Goal: Find specific page/section: Find specific page/section

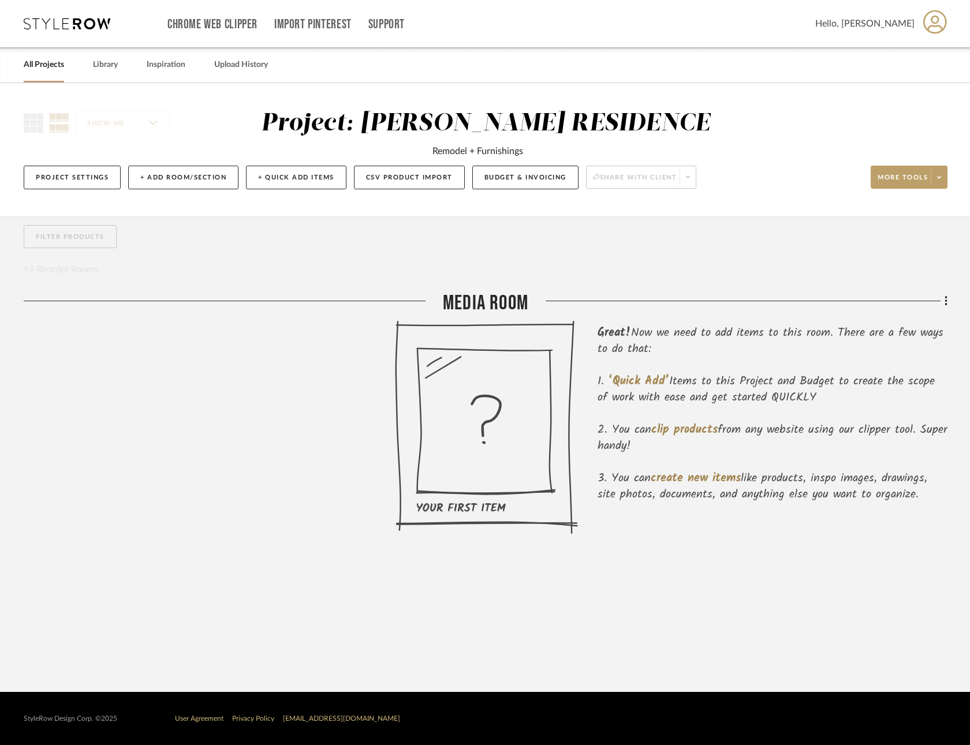
click at [490, 399] on icon at bounding box center [486, 427] width 183 height 214
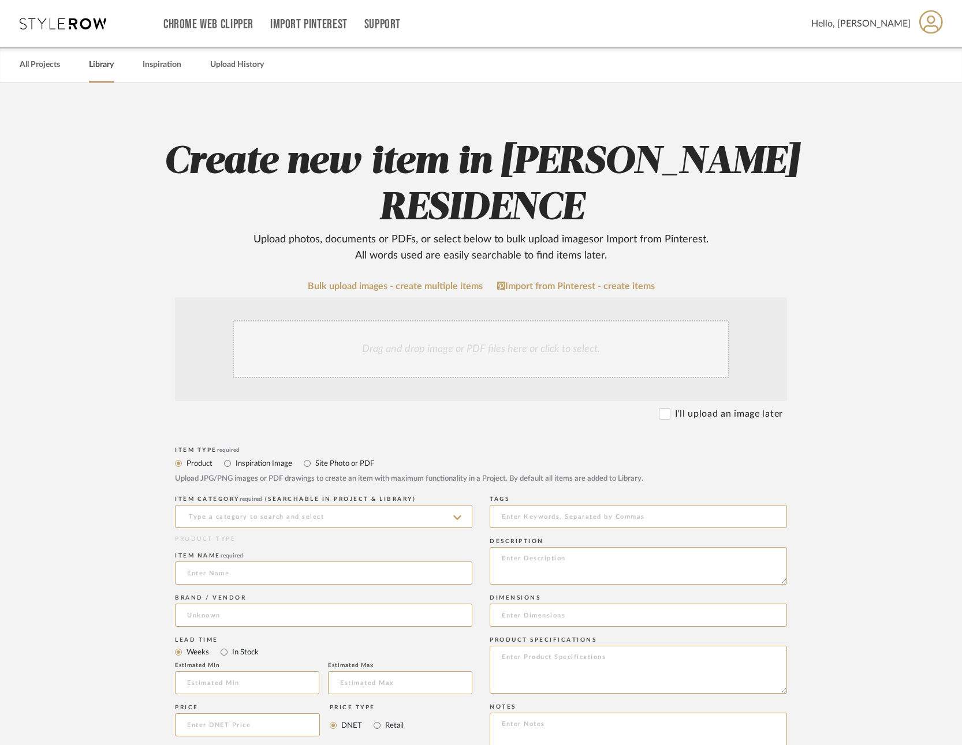
click at [95, 59] on link "Library" at bounding box center [101, 65] width 25 height 16
